Goal: Communication & Community: Connect with others

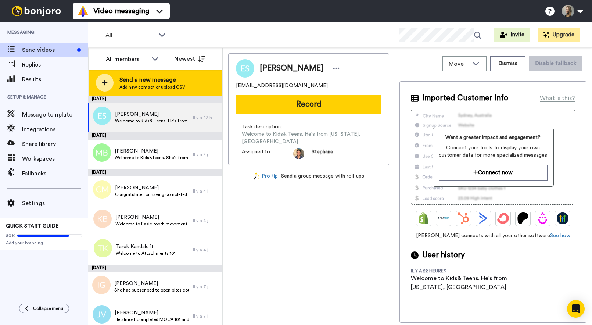
click at [129, 81] on span "Send a new message" at bounding box center [152, 79] width 66 height 9
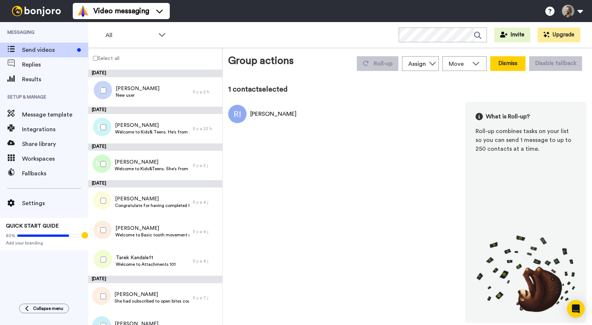
click at [508, 64] on button "Dismiss" at bounding box center [507, 63] width 35 height 15
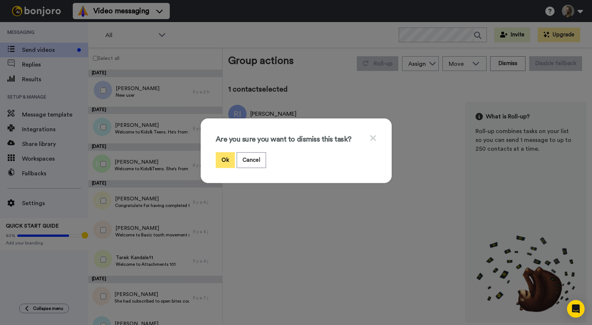
click at [222, 161] on button "Ok" at bounding box center [225, 160] width 19 height 16
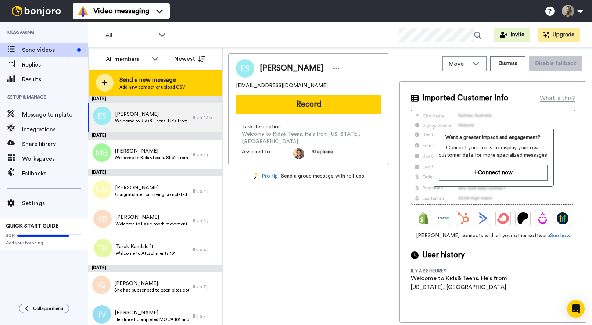
click at [133, 78] on span "Send a new message" at bounding box center [152, 79] width 66 height 9
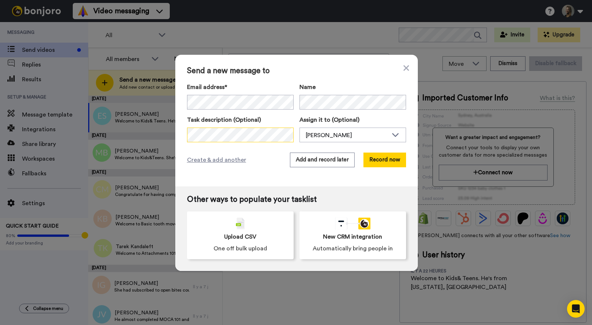
scroll to position [0, 75]
click at [312, 136] on div "[PERSON_NAME]" at bounding box center [347, 135] width 82 height 9
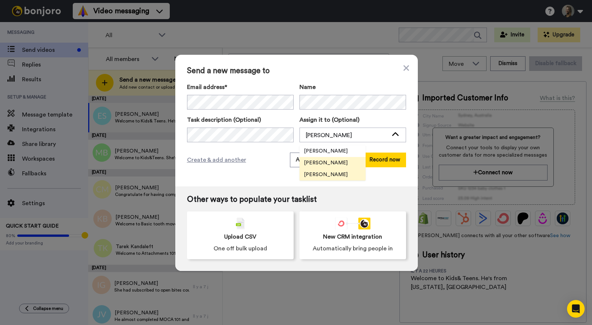
click at [318, 174] on span "[PERSON_NAME]" at bounding box center [326, 174] width 53 height 7
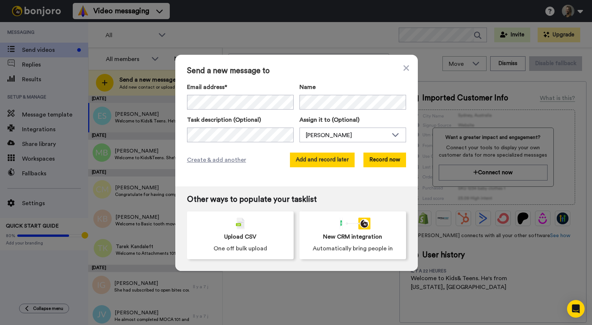
click at [318, 161] on button "Add and record later" at bounding box center [322, 160] width 65 height 15
